Goal: Information Seeking & Learning: Understand process/instructions

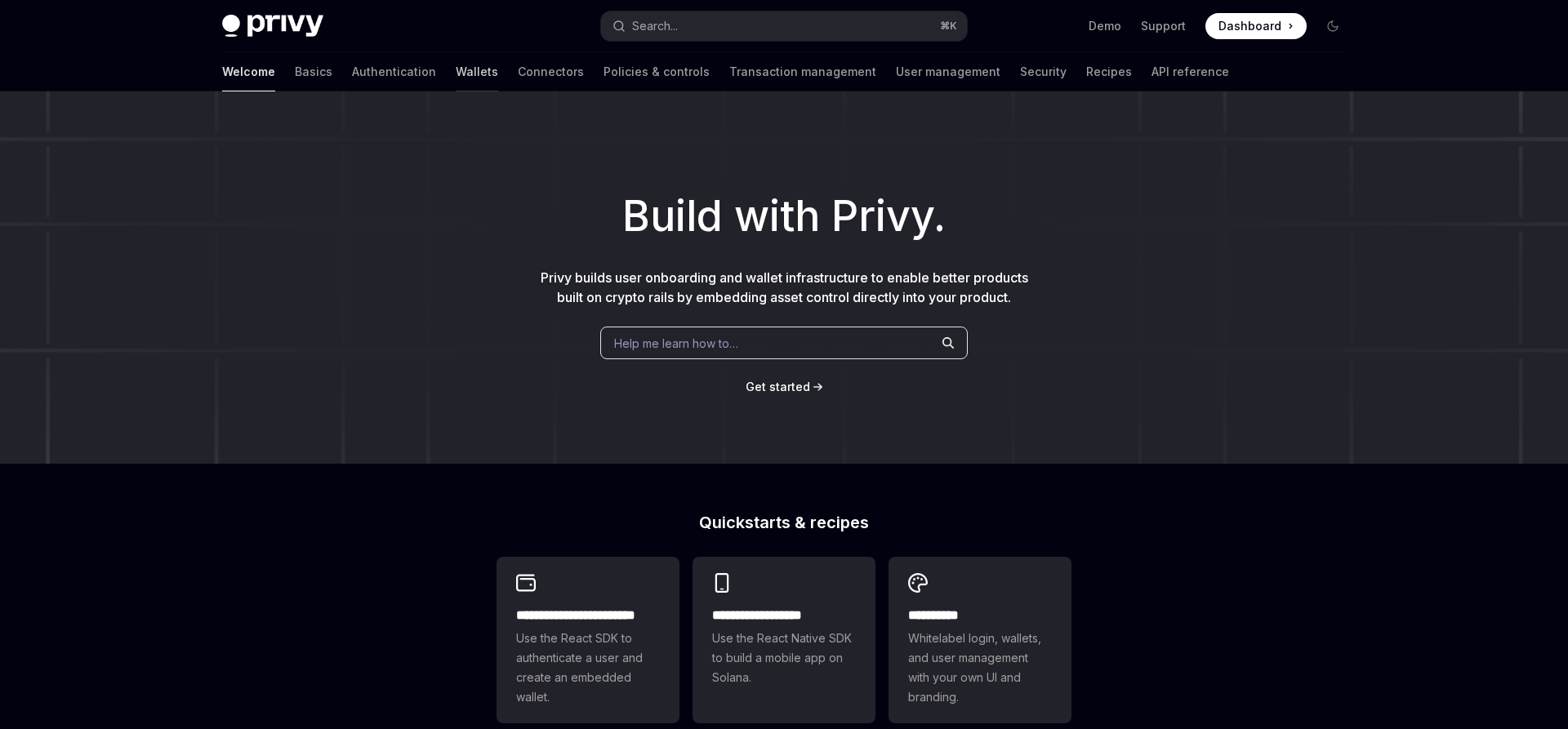
click at [456, 83] on link "Wallets" at bounding box center [477, 72] width 43 height 40
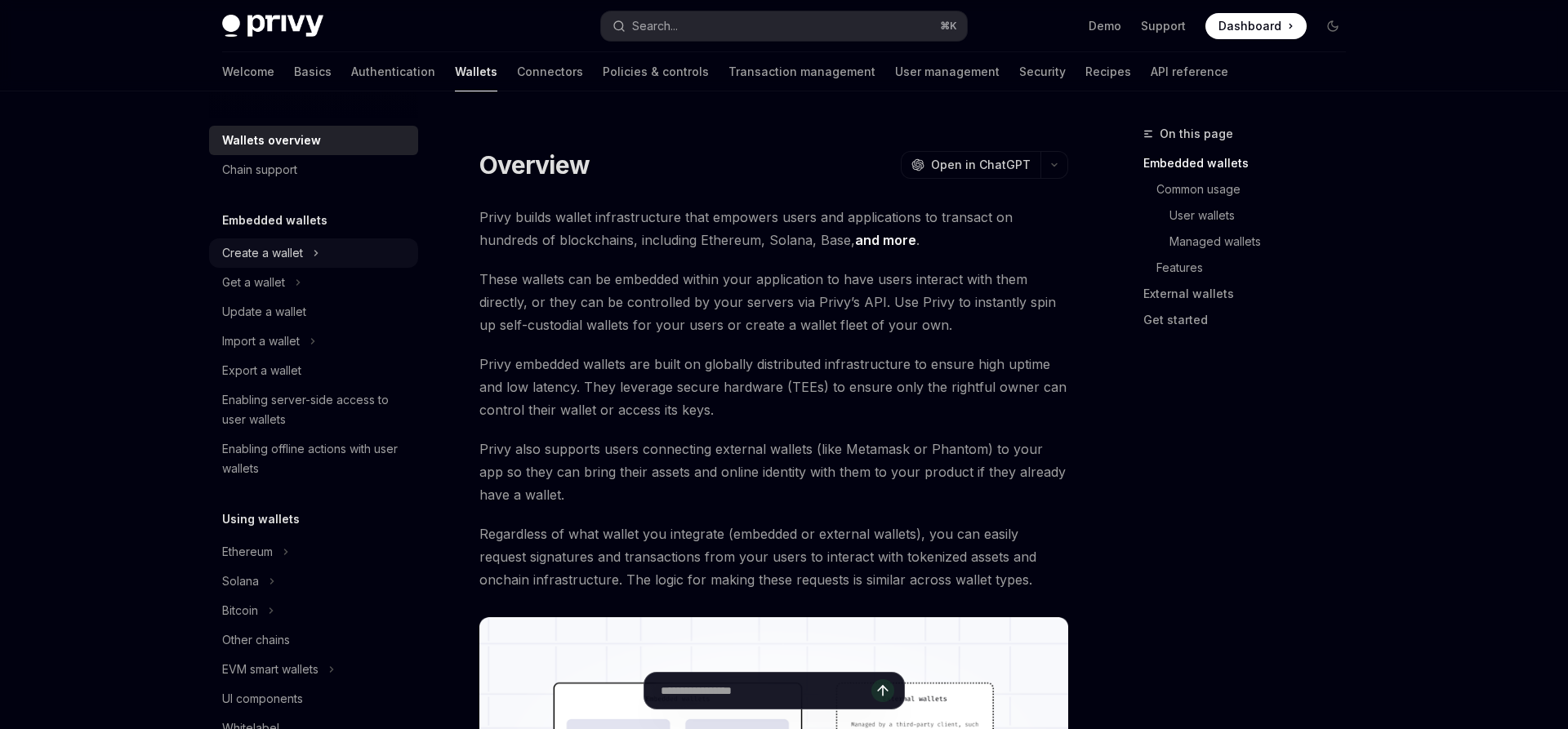
click at [296, 253] on div "Create a wallet" at bounding box center [263, 253] width 81 height 20
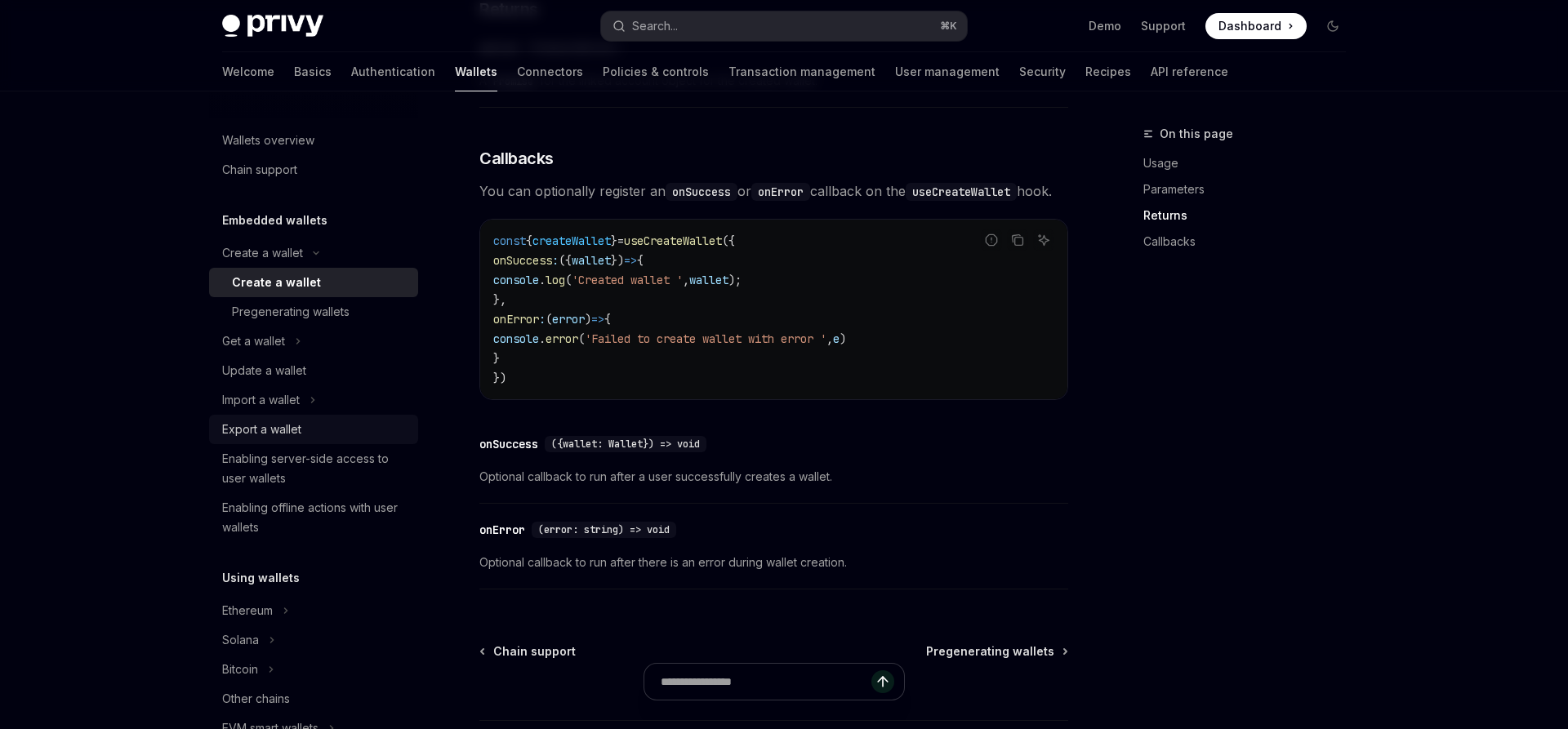
scroll to position [1086, 0]
click at [290, 311] on div "Pregenerating wallets" at bounding box center [290, 312] width 118 height 20
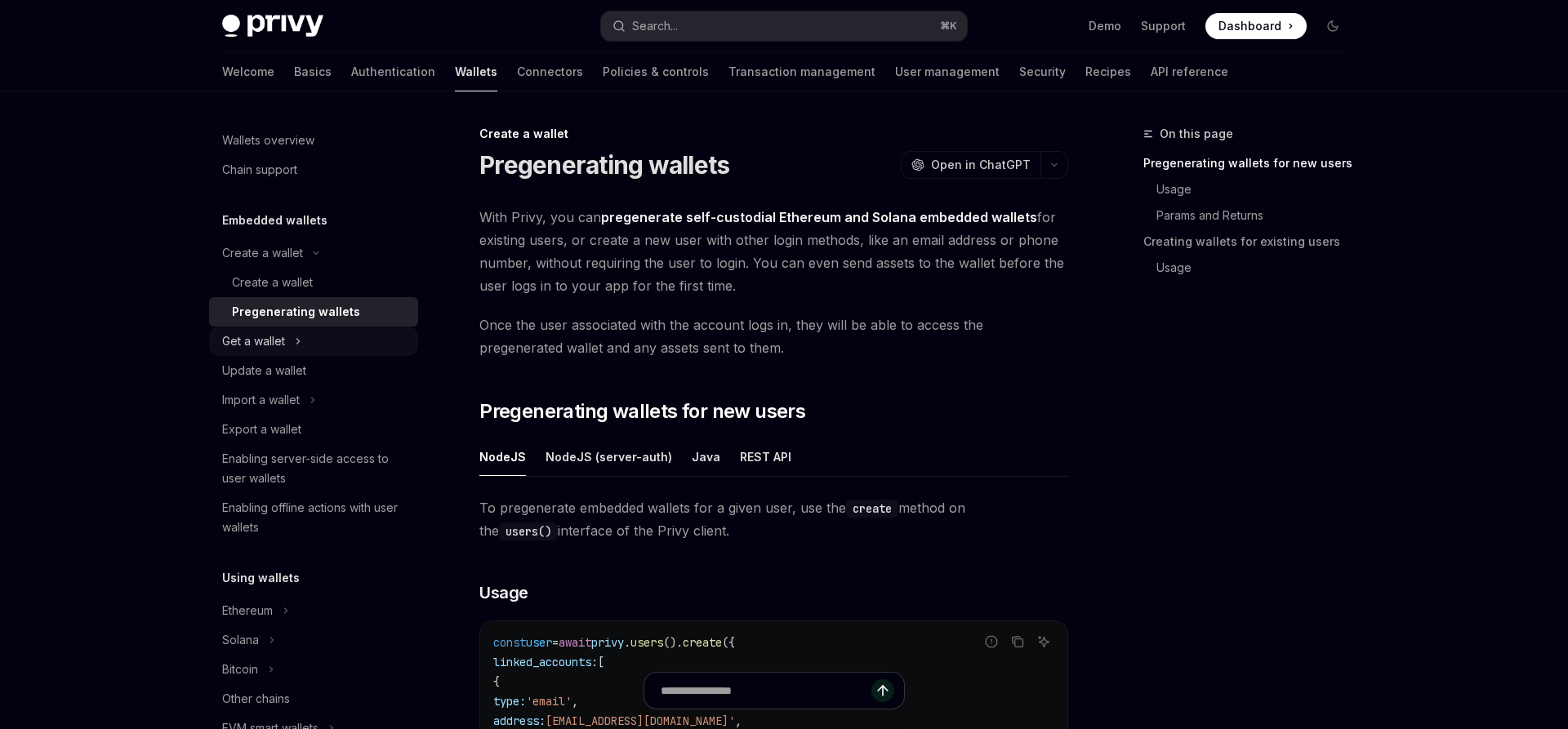
click at [298, 346] on icon "Toggle Get a wallet section" at bounding box center [298, 341] width 7 height 20
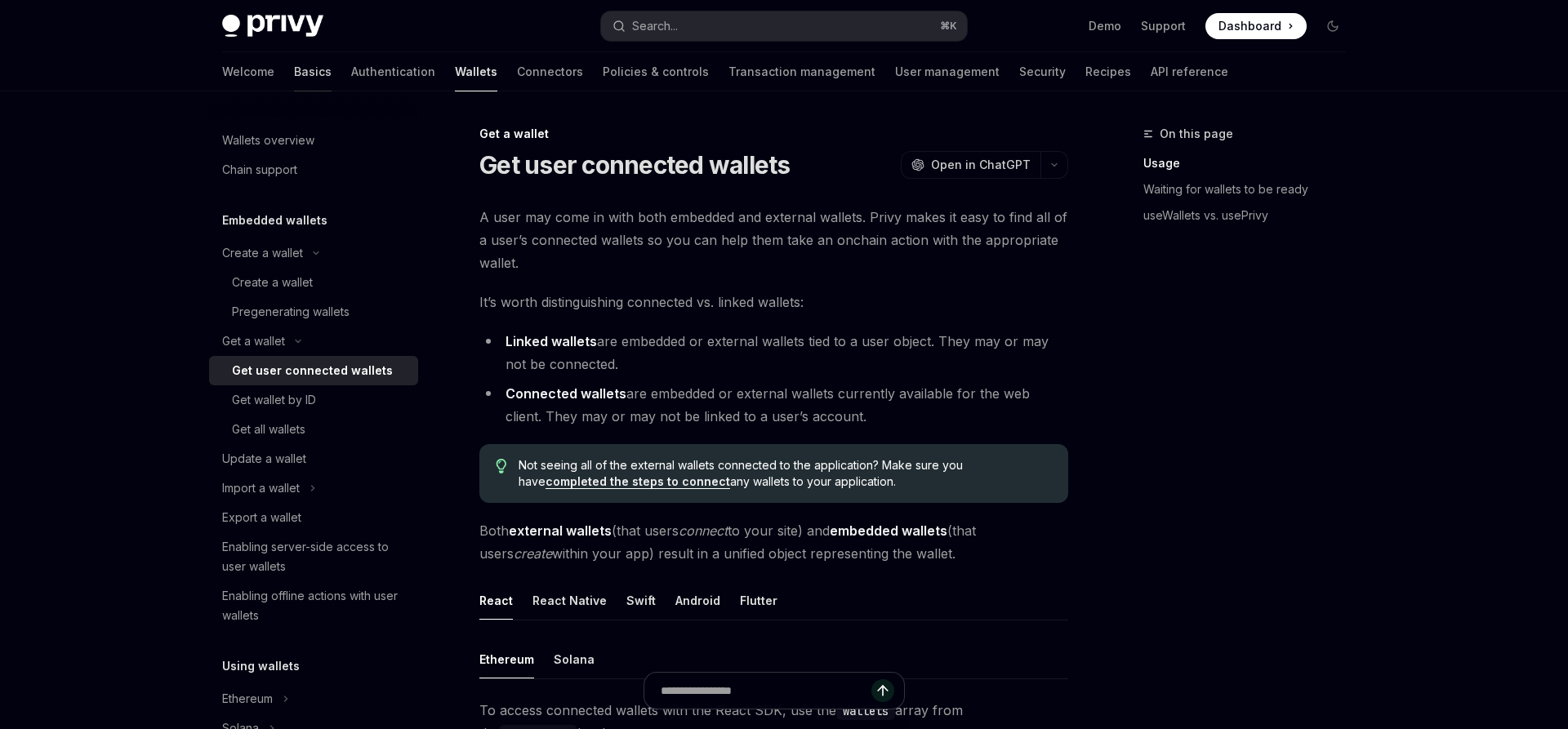
click at [294, 84] on link "Basics" at bounding box center [313, 72] width 38 height 40
type textarea "*"
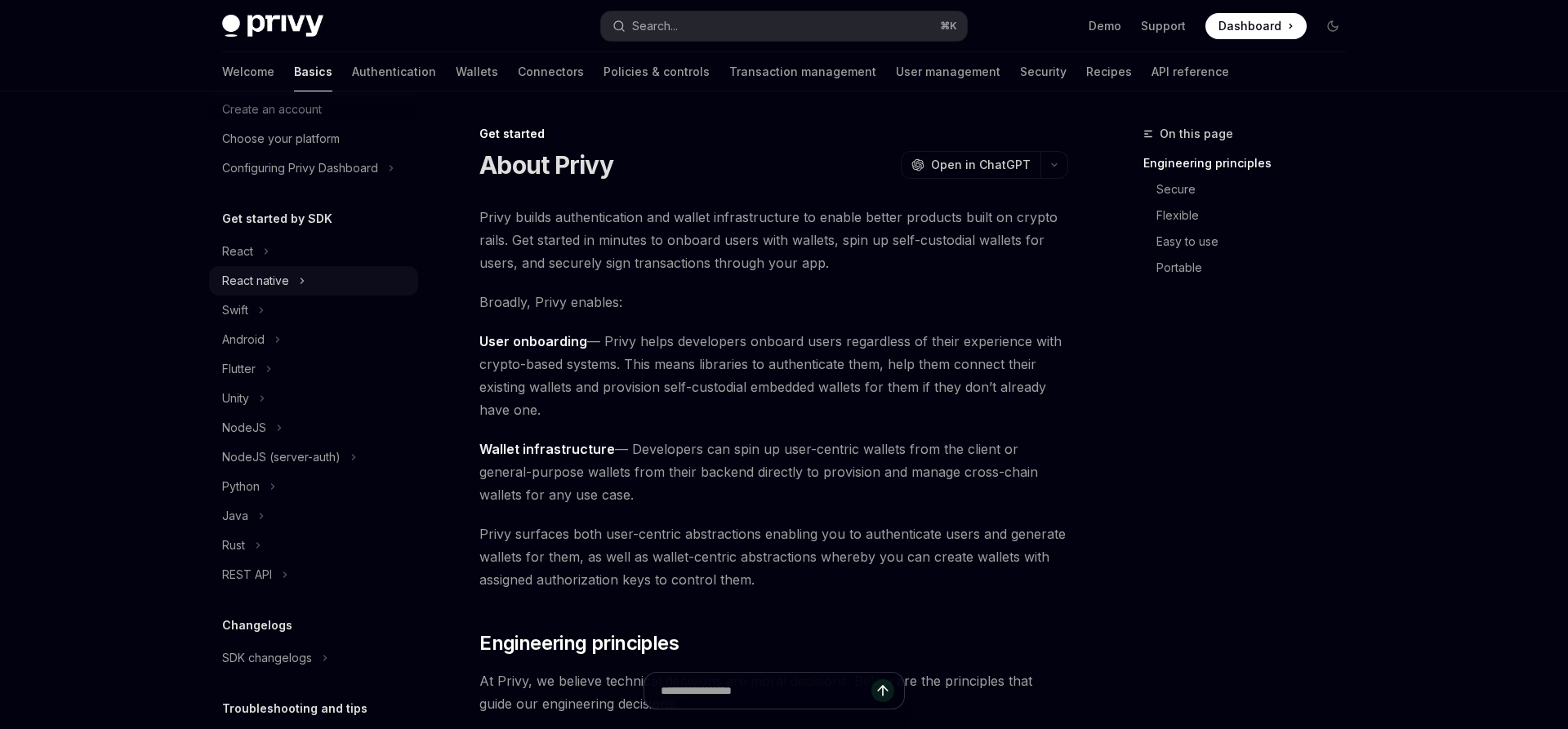
scroll to position [199, 0]
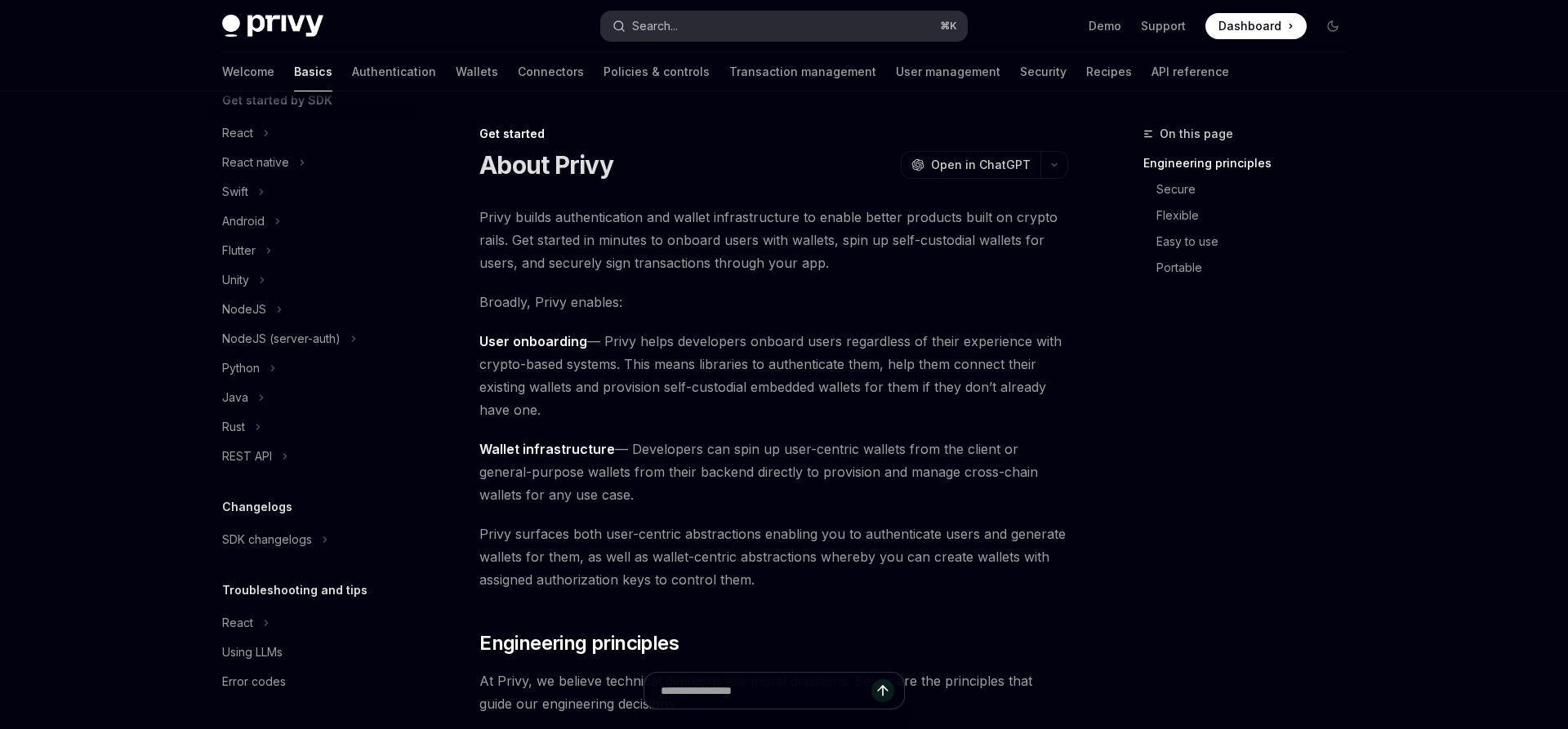
click at [654, 23] on div "Search..." at bounding box center [654, 26] width 45 height 20
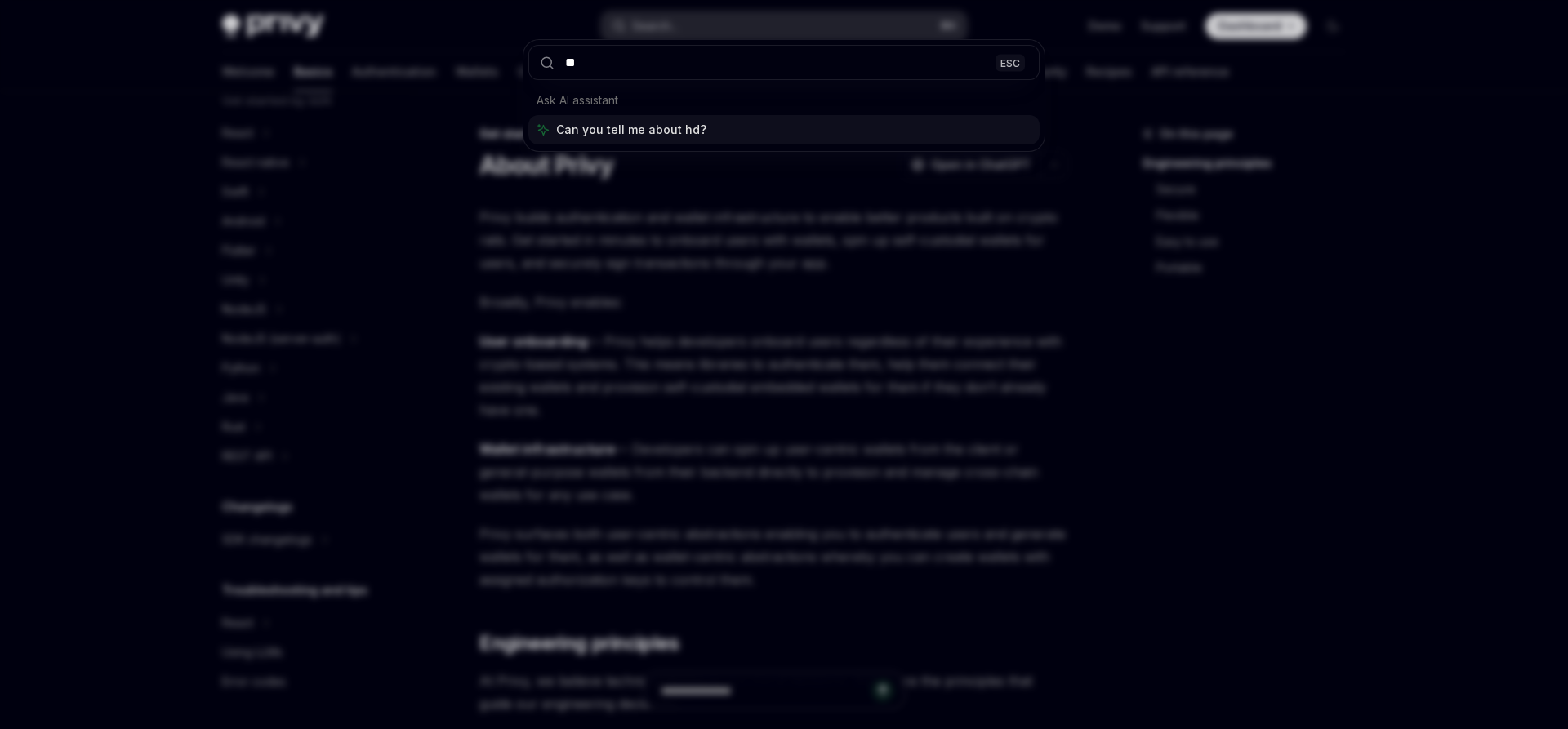
type input "**"
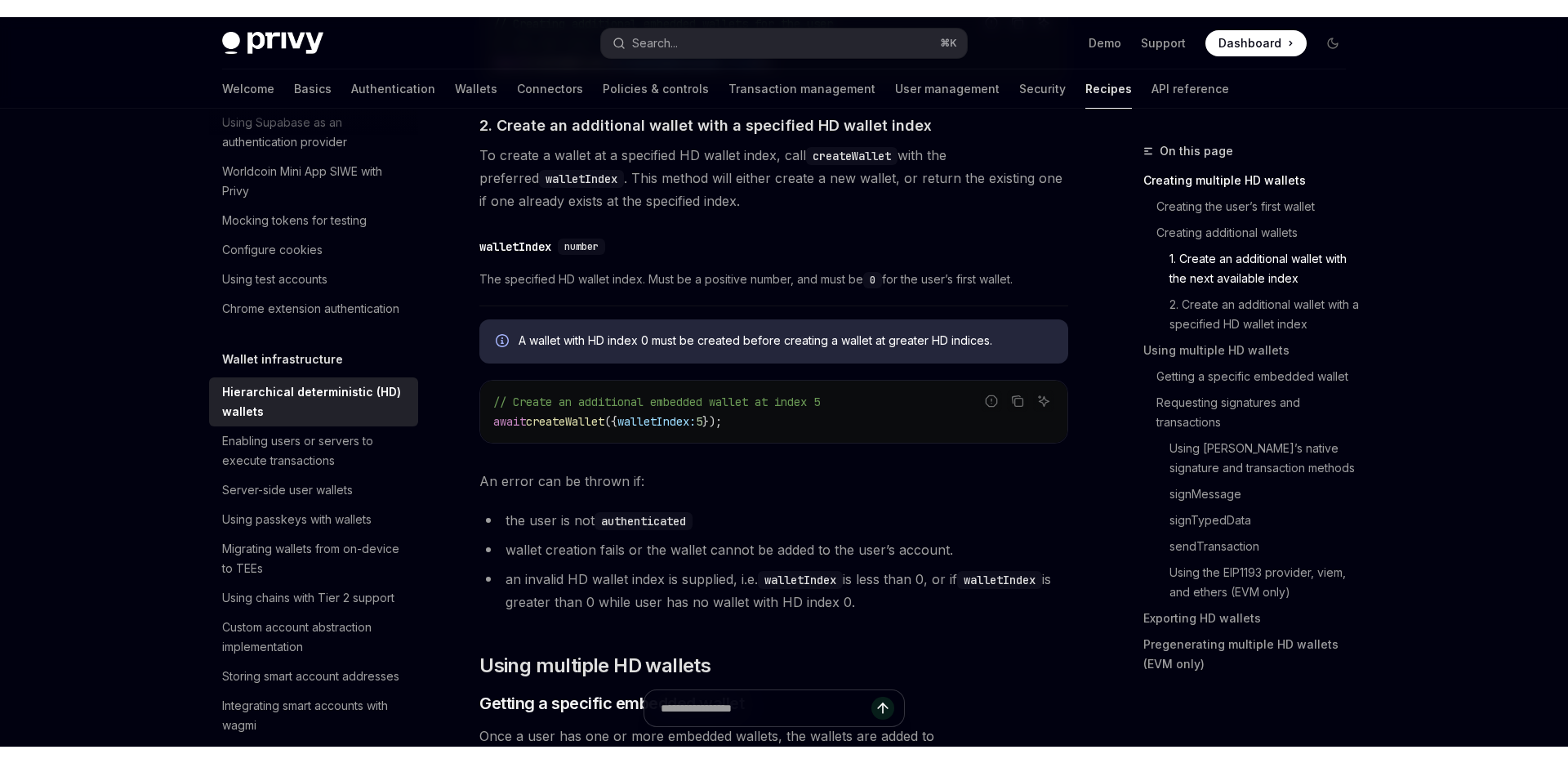
scroll to position [1458, 0]
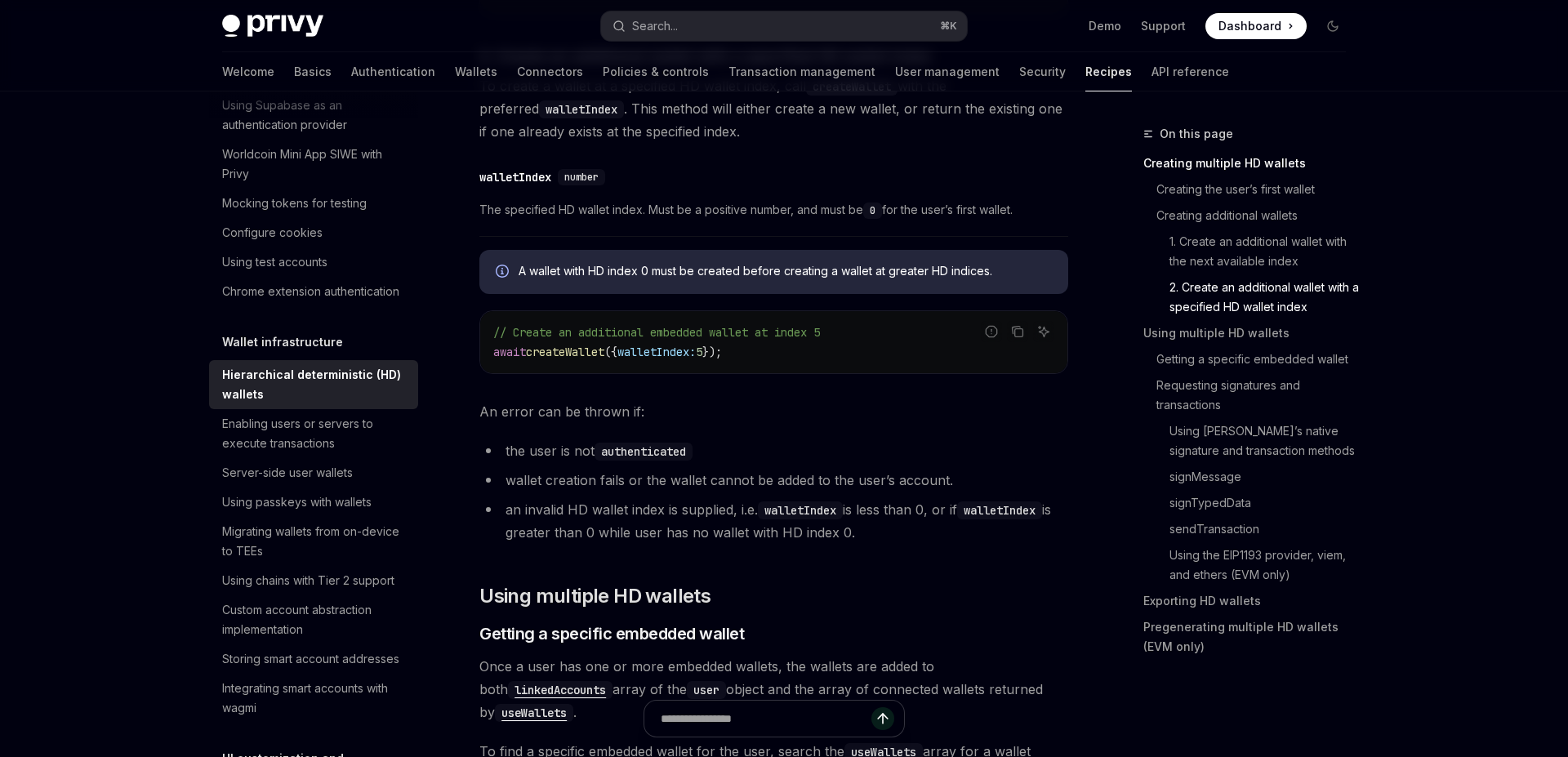
type textarea "*"
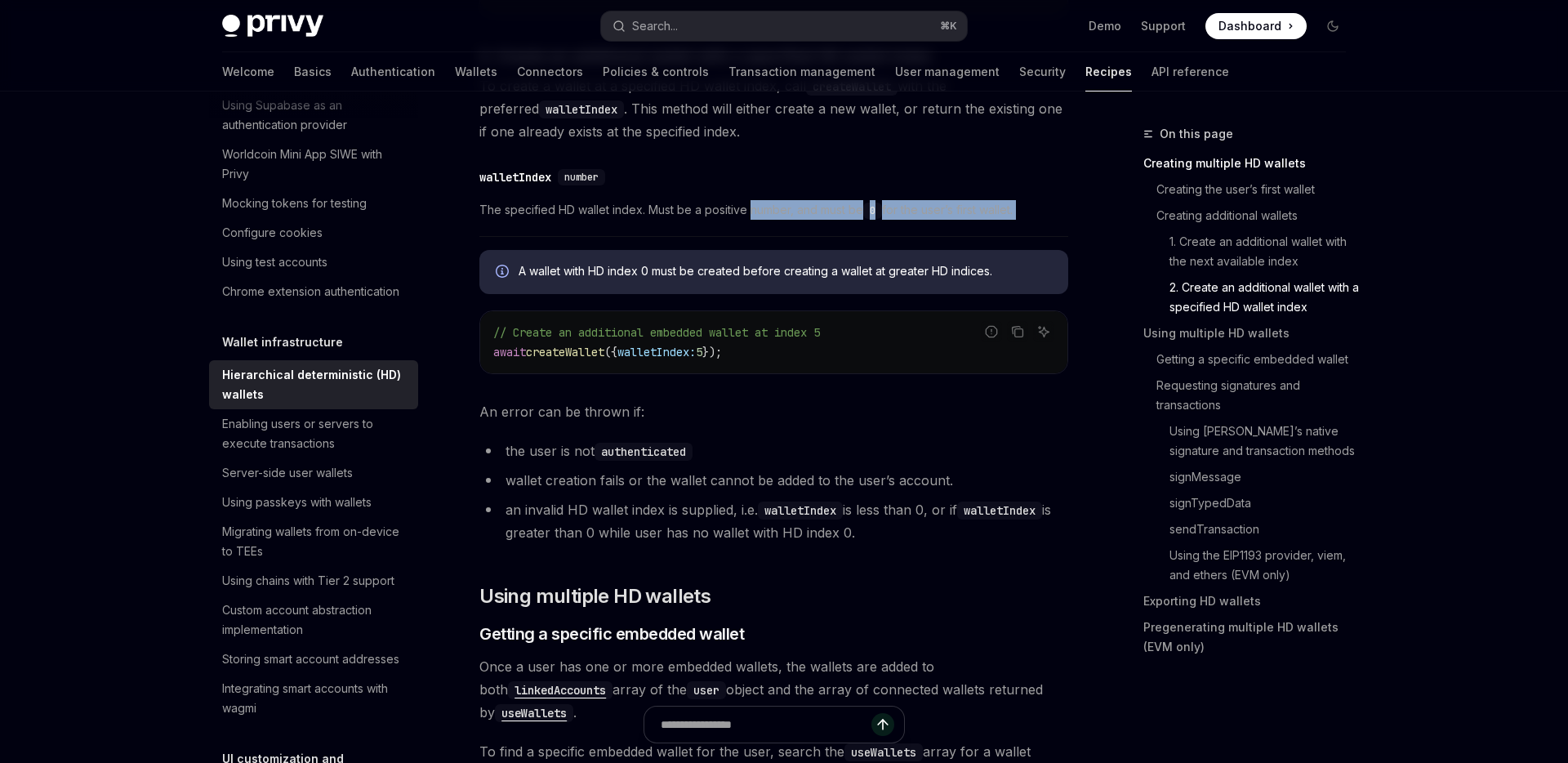
drag, startPoint x: 750, startPoint y: 213, endPoint x: 848, endPoint y: 238, distance: 101.1
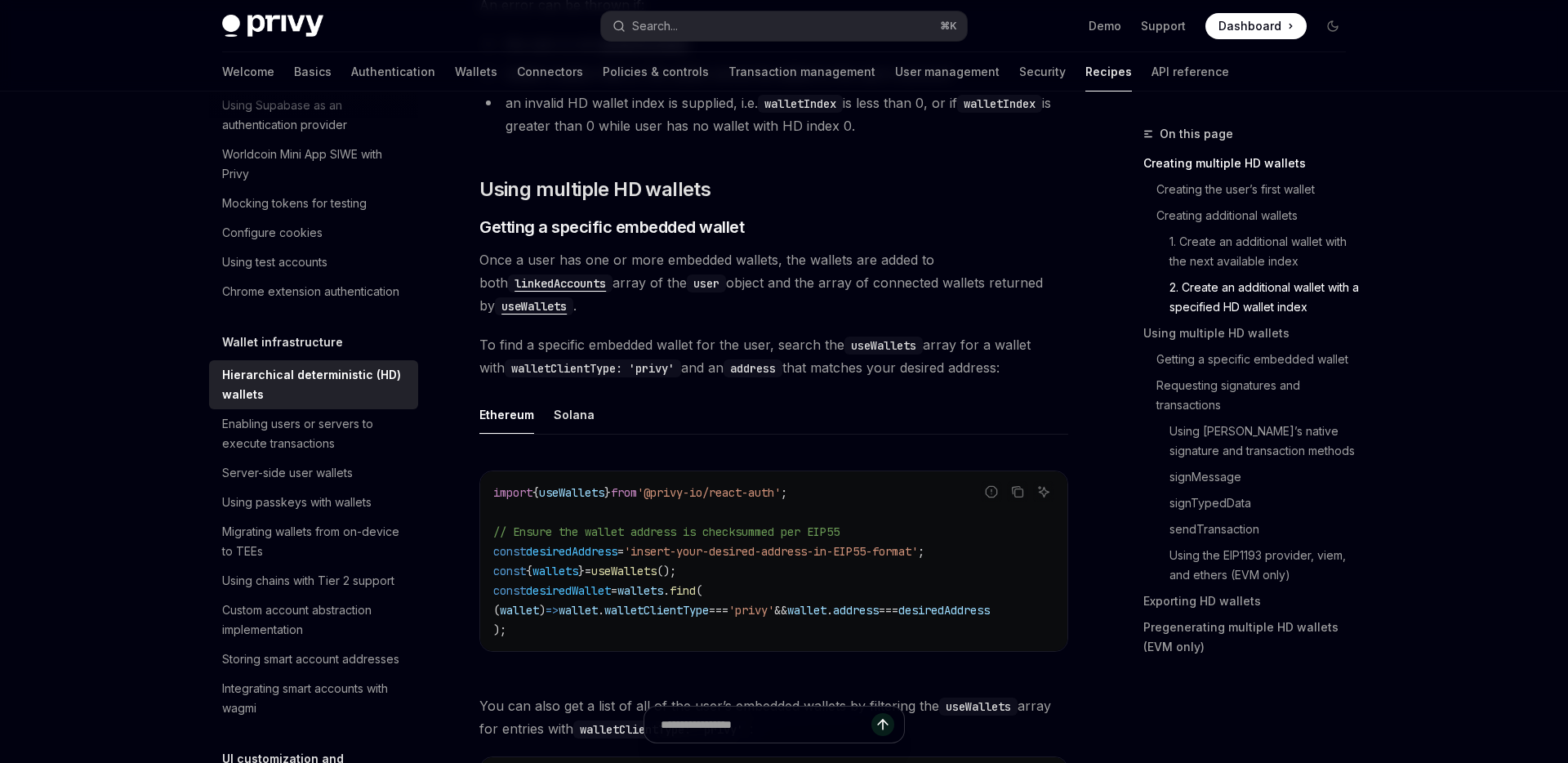
scroll to position [1869, 0]
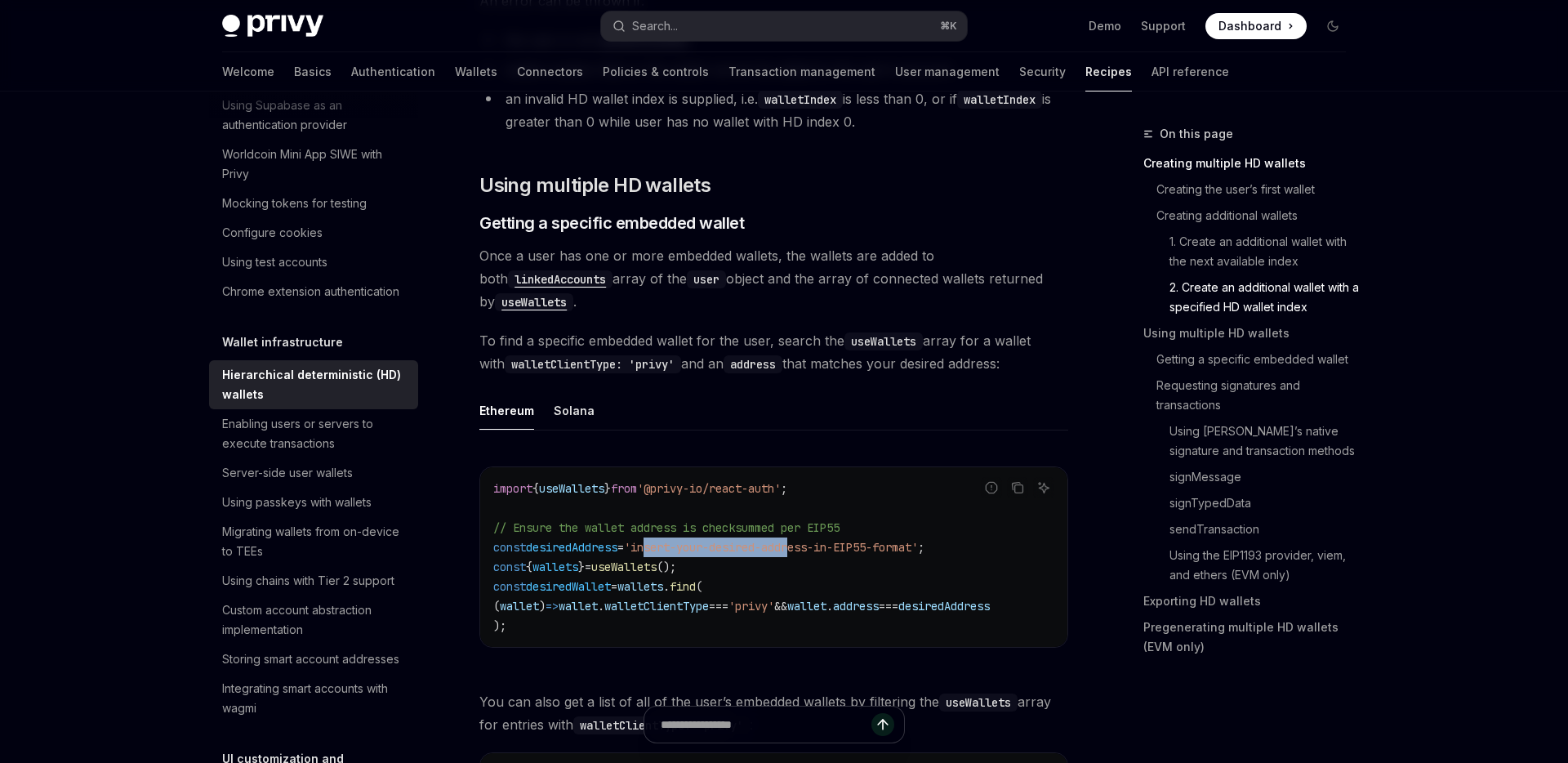
drag, startPoint x: 662, startPoint y: 547, endPoint x: 814, endPoint y: 545, distance: 152.0
click at [817, 545] on span "'insert-your-desired-address-in-EIP55-format'" at bounding box center [770, 547] width 294 height 15
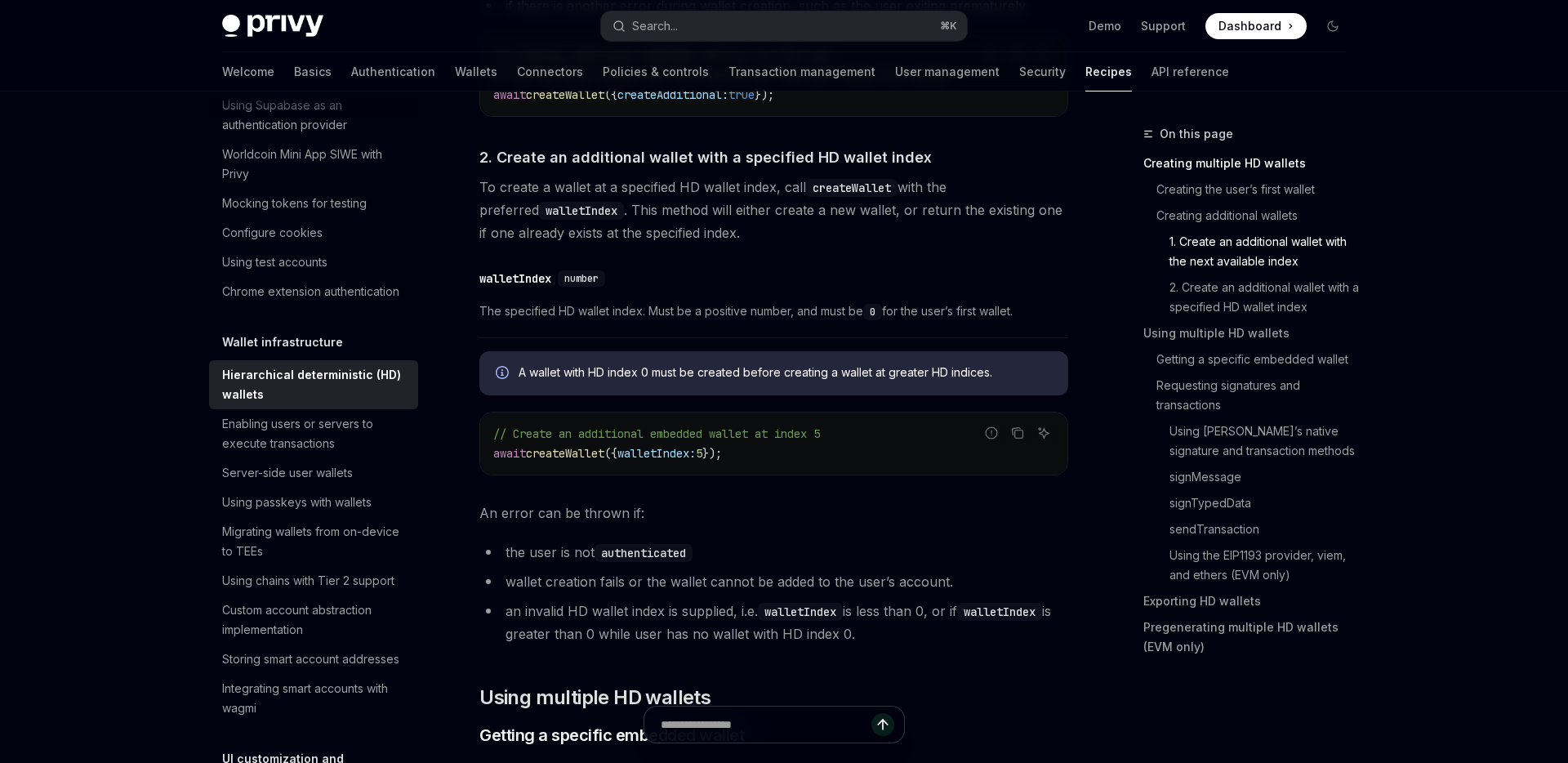
scroll to position [1364, 0]
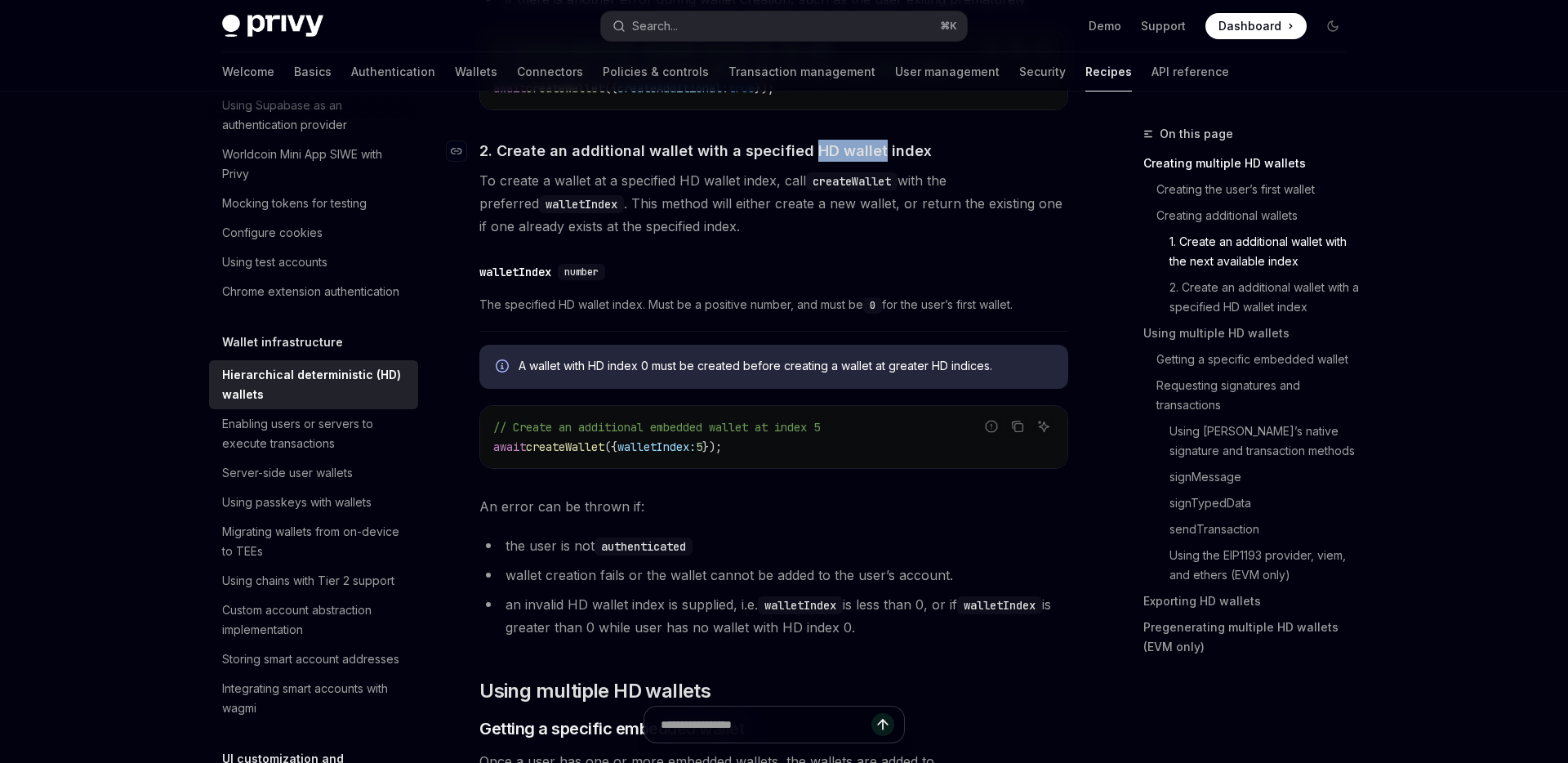
drag, startPoint x: 873, startPoint y: 147, endPoint x: 803, endPoint y: 147, distance: 70.0
click at [803, 147] on span "2. Create an additional wallet with a specified HD wallet index" at bounding box center [705, 150] width 452 height 22
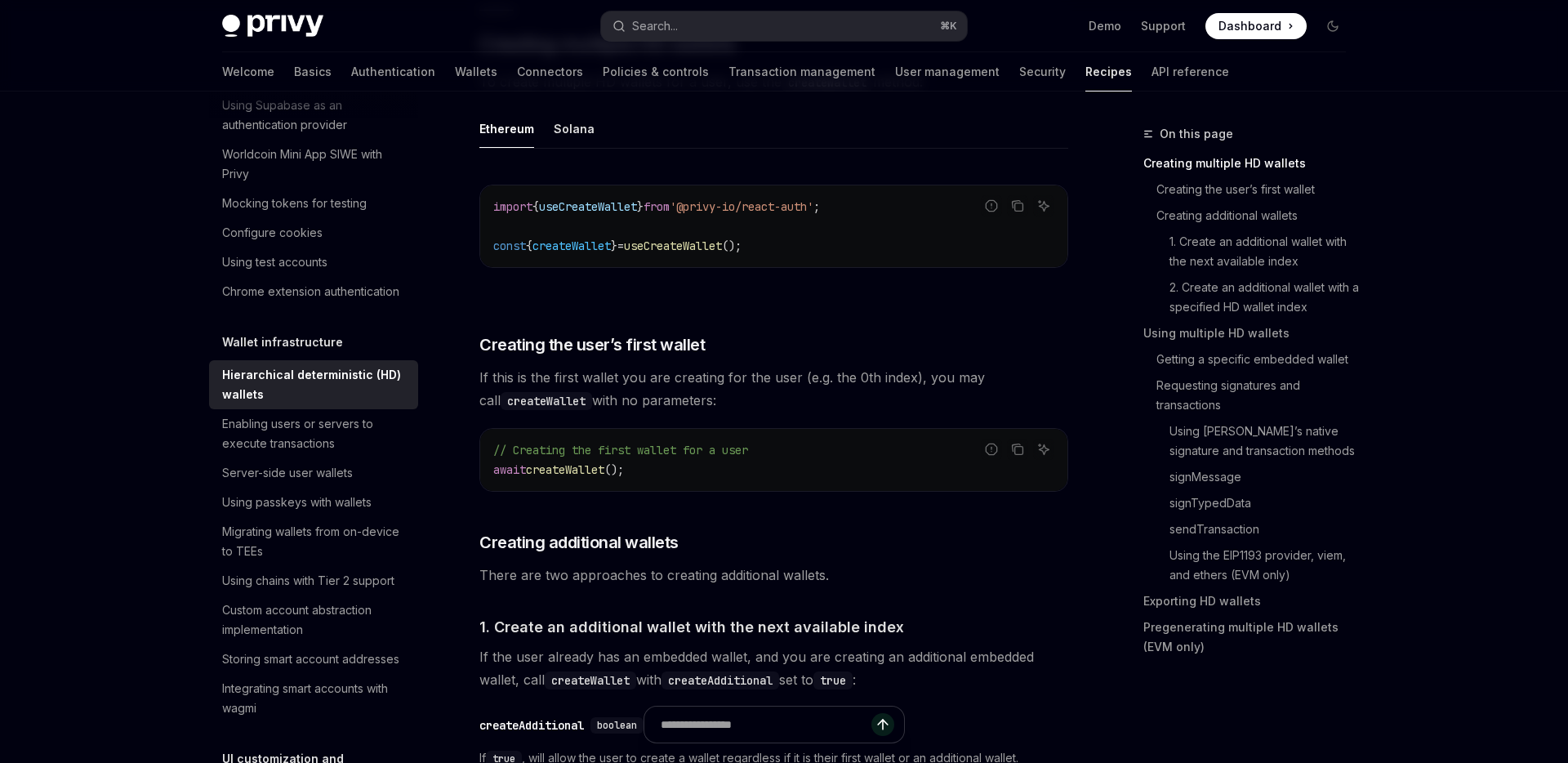
scroll to position [418, 0]
